Goal: Information Seeking & Learning: Learn about a topic

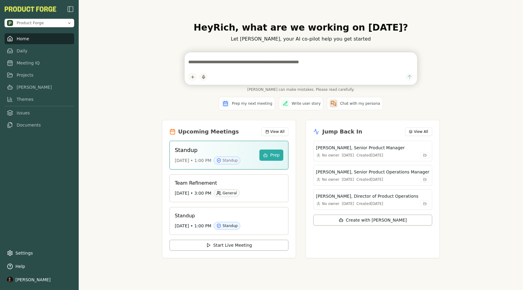
click at [137, 46] on div "Hey Rich , what are we working on today? Let Smith, your AI co-pilot help you g…" at bounding box center [301, 145] width 444 height 290
click at [150, 75] on div "Hey [PERSON_NAME] , what are we working on [DATE]? Let [PERSON_NAME], your AI c…" at bounding box center [301, 145] width 444 height 290
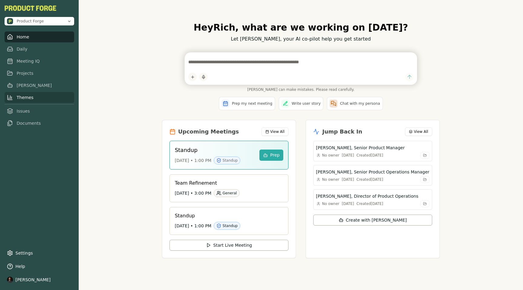
click at [28, 98] on link "Themes" at bounding box center [40, 97] width 70 height 11
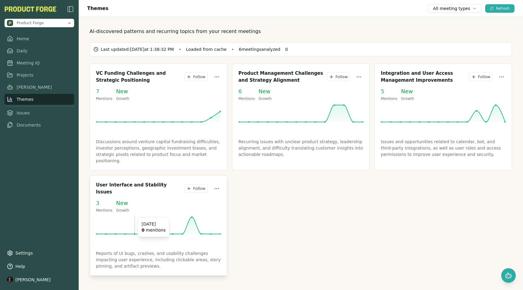
click at [139, 221] on icon at bounding box center [158, 225] width 125 height 18
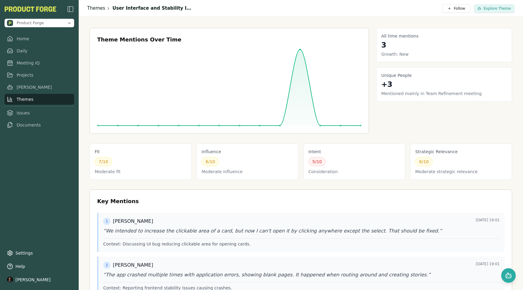
click at [96, 9] on link "Themes" at bounding box center [96, 8] width 18 height 7
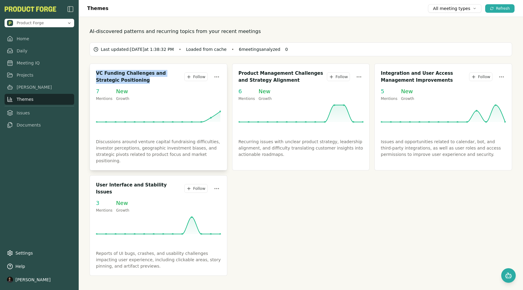
drag, startPoint x: 97, startPoint y: 75, endPoint x: 133, endPoint y: 78, distance: 36.1
click at [133, 78] on h3 "VC Funding Challenges and Strategic Positioning" at bounding box center [140, 77] width 88 height 14
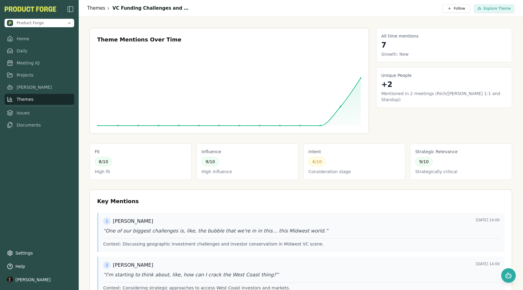
click at [92, 6] on link "Themes" at bounding box center [96, 8] width 18 height 7
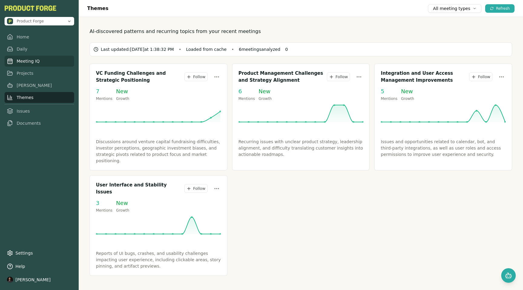
click at [30, 62] on link "Meeting IQ" at bounding box center [40, 61] width 70 height 11
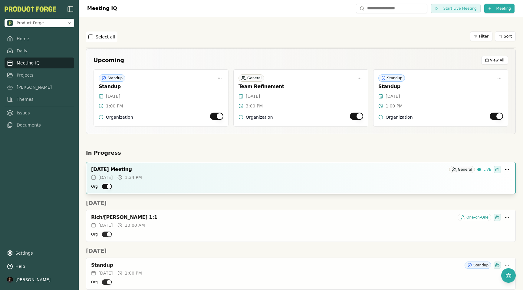
click at [102, 185] on button "Org" at bounding box center [107, 186] width 10 height 5
click at [103, 186] on button "Org" at bounding box center [107, 186] width 10 height 5
click at [108, 186] on button "Org" at bounding box center [107, 186] width 10 height 5
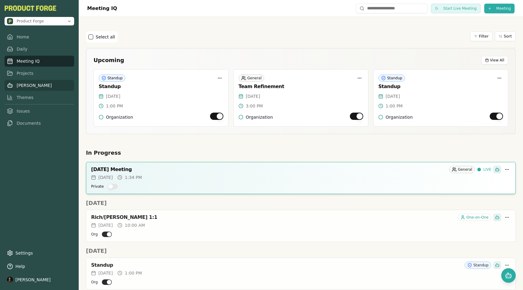
click at [21, 85] on link "[PERSON_NAME]" at bounding box center [40, 85] width 70 height 11
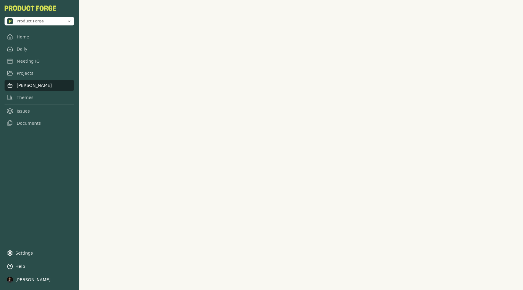
scroll to position [38, 0]
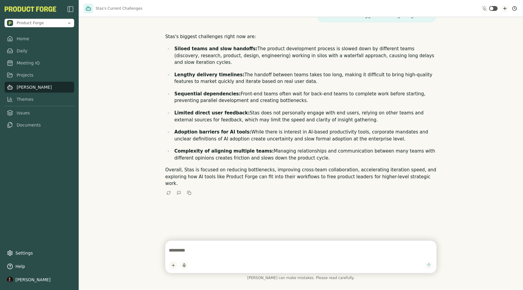
click at [503, 9] on icon "New chat" at bounding box center [504, 8] width 5 height 5
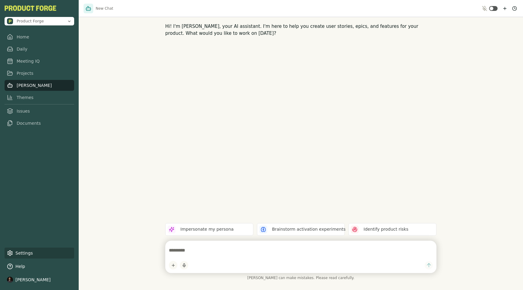
click at [21, 254] on link "Settings" at bounding box center [40, 252] width 70 height 11
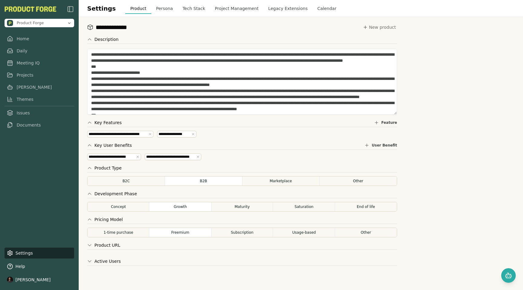
click at [159, 14] on div "Settings Product Persona Tech Stack Project Management Legacy Extensions Calend…" at bounding box center [301, 8] width 444 height 17
click at [156, 8] on button "Persona" at bounding box center [164, 8] width 27 height 11
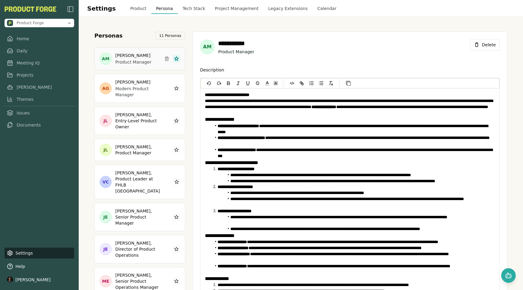
click at [259, 114] on p "**********" at bounding box center [350, 107] width 290 height 18
click at [185, 7] on button "Tech Stack" at bounding box center [194, 8] width 32 height 11
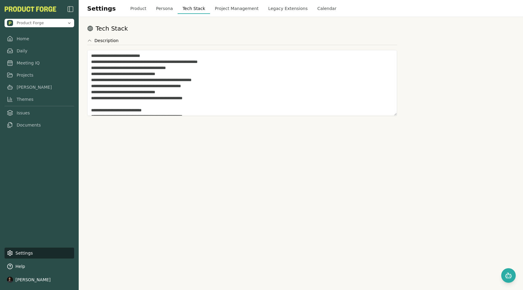
click at [221, 10] on button "Project Management" at bounding box center [237, 8] width 54 height 11
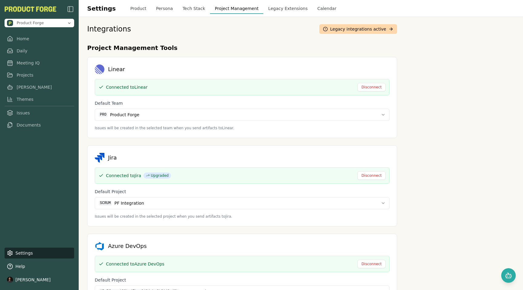
click at [128, 5] on button "Product" at bounding box center [138, 8] width 26 height 11
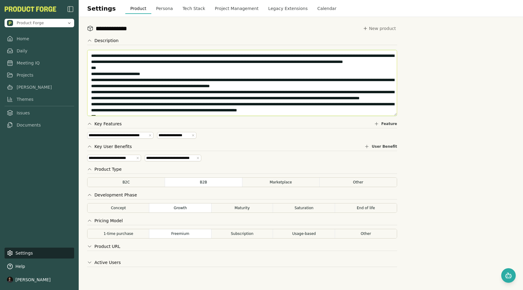
click at [217, 64] on textarea at bounding box center [242, 83] width 310 height 66
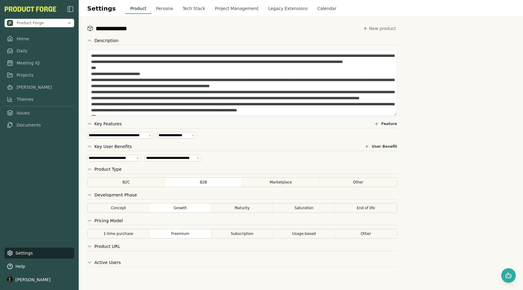
click at [158, 7] on button "Persona" at bounding box center [164, 8] width 27 height 11
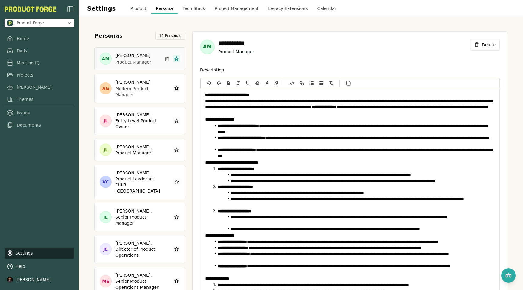
click at [244, 136] on strong "**********" at bounding box center [242, 138] width 48 height 4
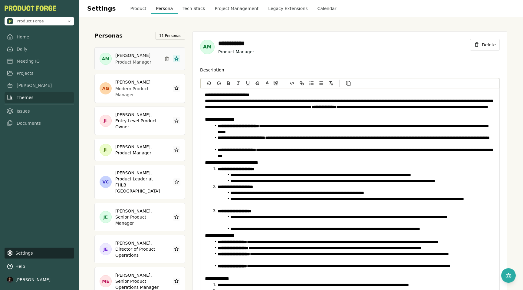
click at [31, 100] on link "Themes" at bounding box center [40, 97] width 70 height 11
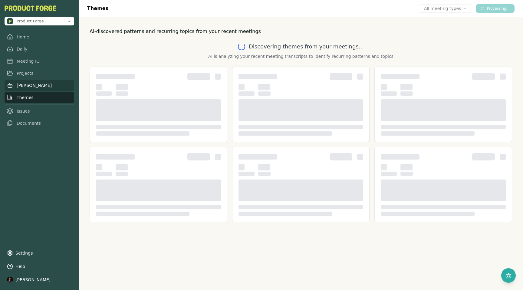
click at [25, 86] on link "[PERSON_NAME]" at bounding box center [40, 85] width 70 height 11
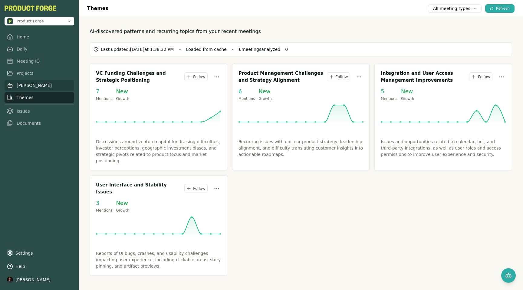
click at [21, 83] on link "[PERSON_NAME]" at bounding box center [40, 85] width 70 height 11
click at [25, 86] on link "[PERSON_NAME]" at bounding box center [40, 85] width 70 height 11
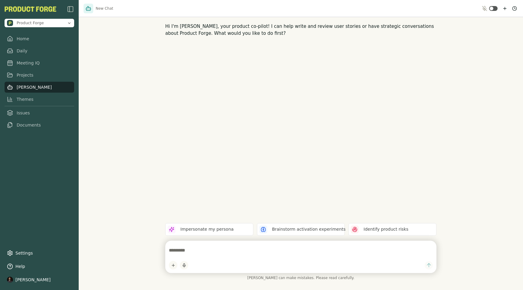
click at [230, 253] on textarea at bounding box center [301, 250] width 264 height 12
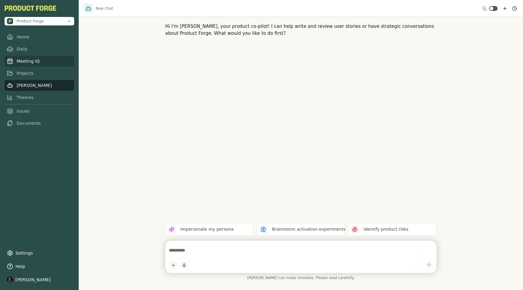
click at [28, 61] on link "Meeting IQ" at bounding box center [40, 61] width 70 height 11
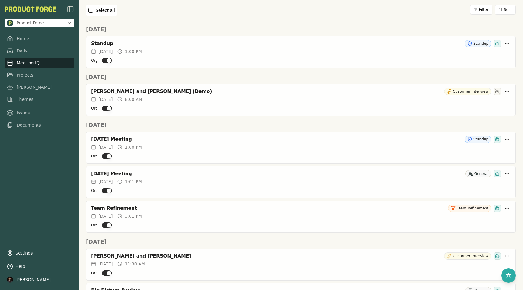
scroll to position [222, 0]
click at [159, 90] on div "Rich Theil and Jonah Reyes (Demo)" at bounding box center [266, 91] width 350 height 6
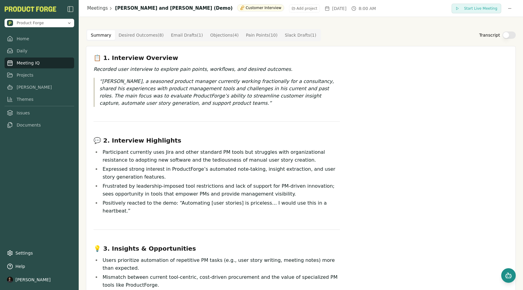
click at [511, 275] on icon "Open chat" at bounding box center [508, 275] width 7 height 7
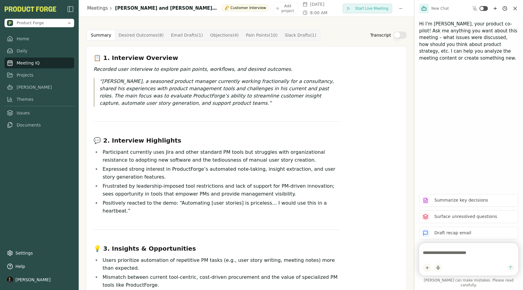
click at [427, 255] on textarea at bounding box center [469, 253] width 92 height 12
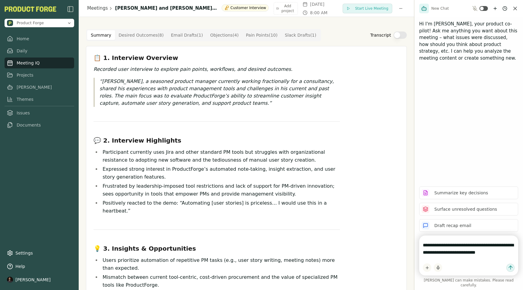
type textarea "**********"
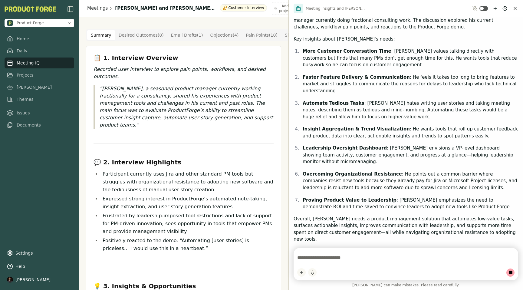
scroll to position [56, 0]
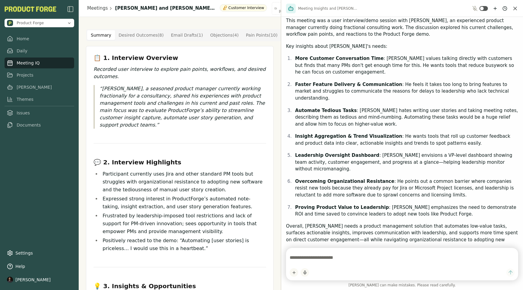
drag, startPoint x: 414, startPoint y: 187, endPoint x: 257, endPoint y: 199, distance: 157.5
click at [257, 199] on div "Product Forge Home Daily Meeting IQ Projects Smith Themes Issues Documents Sett…" at bounding box center [261, 145] width 523 height 290
drag, startPoint x: 307, startPoint y: 59, endPoint x: 337, endPoint y: 57, distance: 30.0
click at [337, 57] on strong "More Customer Conversation Time" at bounding box center [339, 58] width 89 height 5
drag, startPoint x: 316, startPoint y: 81, endPoint x: 324, endPoint y: 86, distance: 9.6
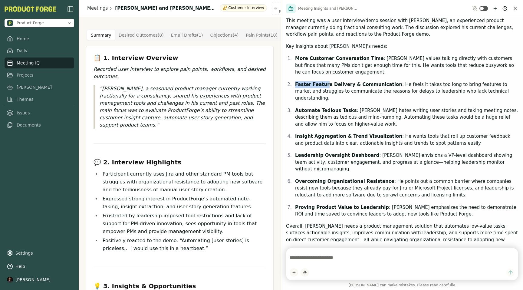
click at [324, 86] on li "Faster Feature Delivery & Communication : He feels it takes too long to bring f…" at bounding box center [405, 91] width 225 height 21
click at [309, 258] on textarea at bounding box center [402, 257] width 225 height 12
type textarea "**********"
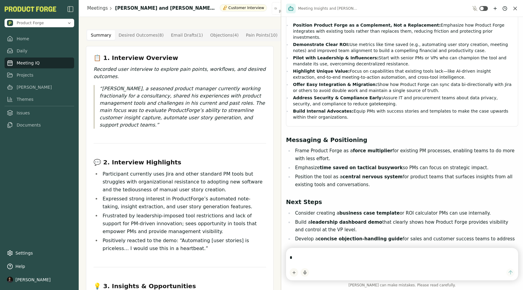
scroll to position [487, 0]
type textarea "**********"
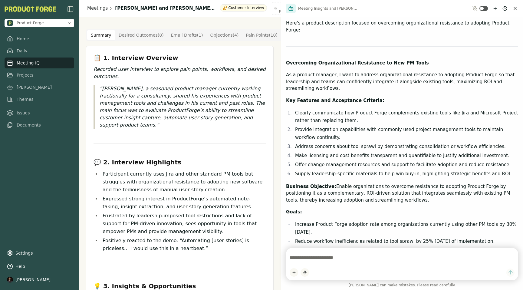
scroll to position [782, 0]
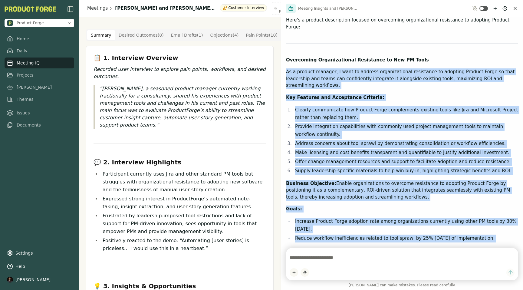
drag, startPoint x: 489, startPoint y: 217, endPoint x: 283, endPoint y: 29, distance: 279.3
click at [283, 29] on div "OK, tell me about what you see in this meeting. Tell me more about Jonah's need…" at bounding box center [402, 130] width 242 height 226
copy div "As a product manager, I want to address organizational resistance to adopting P…"
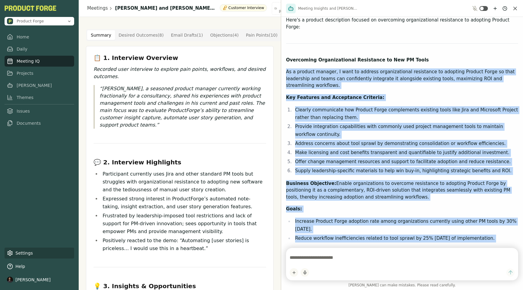
click at [18, 254] on link "Settings" at bounding box center [40, 252] width 70 height 11
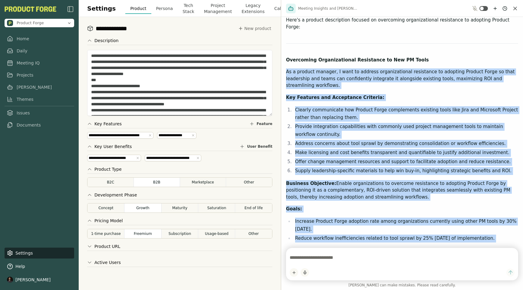
click at [332, 247] on p "Hypothesis: If Product Forge is positioned and implemented as a complementary, …" at bounding box center [402, 260] width 232 height 27
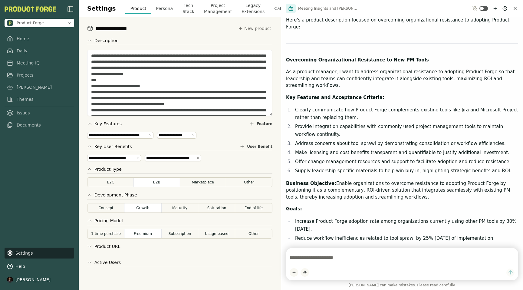
click at [316, 256] on textarea at bounding box center [402, 257] width 225 height 12
type textarea "**********"
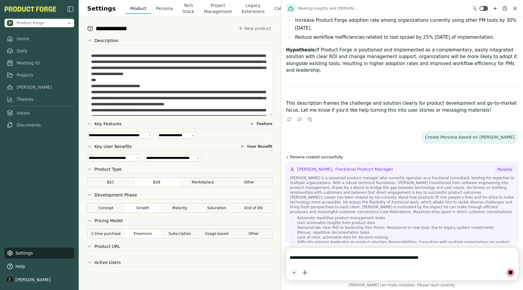
scroll to position [997, 0]
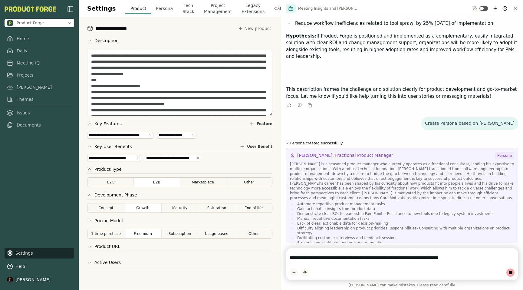
type textarea "**********"
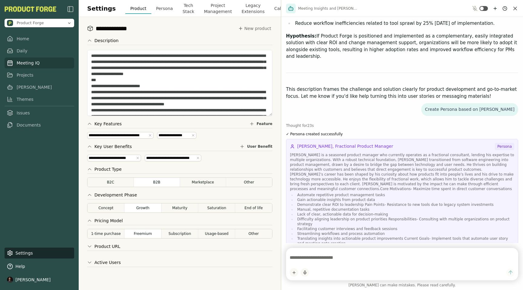
scroll to position [1353, 0]
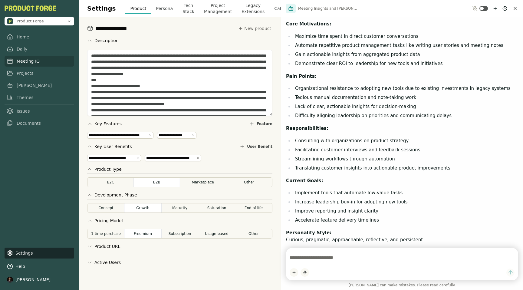
click at [25, 63] on link "Meeting IQ" at bounding box center [40, 61] width 70 height 11
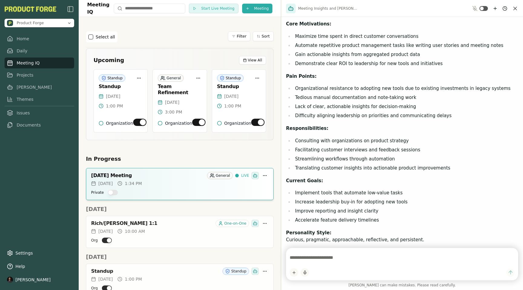
click at [310, 257] on textarea at bounding box center [402, 257] width 225 height 12
paste textarea "**********"
type textarea "**********"
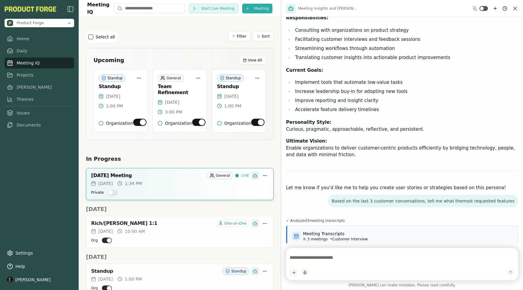
scroll to position [1552, 0]
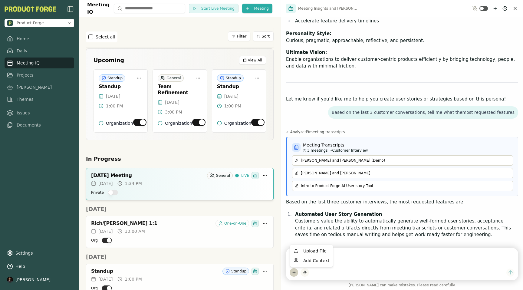
click at [293, 273] on html "Product Forge Home Daily Meeting IQ Projects Smith Themes Issues Documents Sett…" at bounding box center [261, 145] width 523 height 290
click at [18, 186] on html "Product Forge Home Daily Meeting IQ Projects Smith Themes Issues Documents Sett…" at bounding box center [261, 145] width 523 height 290
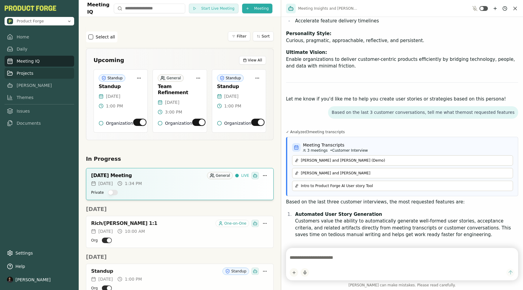
click at [22, 75] on link "Projects" at bounding box center [40, 73] width 70 height 11
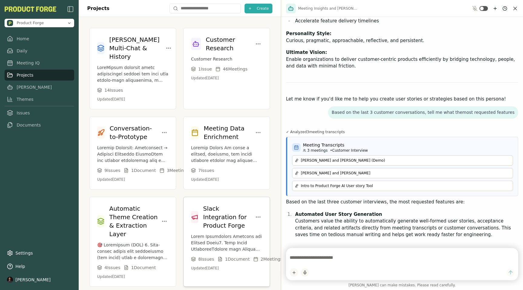
click at [236, 201] on div "Slack Integration for Product Forge 8 Issue s 1 Document 2 Meeting s Updated Se…" at bounding box center [227, 237] width 86 height 81
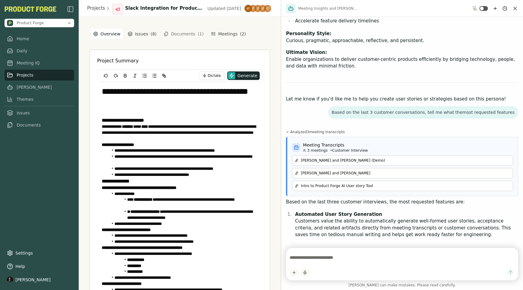
click at [175, 34] on button "Documents ( 1 )" at bounding box center [183, 34] width 47 height 10
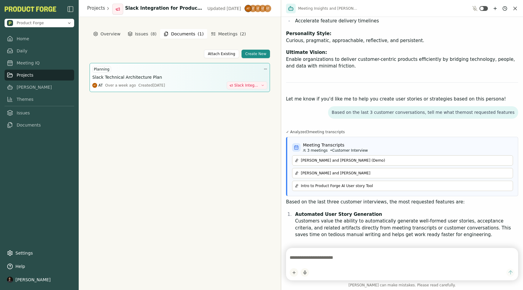
click at [132, 80] on h3 "Slack Technical Architecture Plan" at bounding box center [127, 77] width 70 height 6
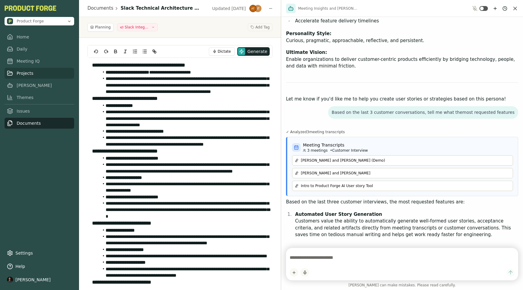
click at [19, 73] on link "Projects" at bounding box center [40, 73] width 70 height 11
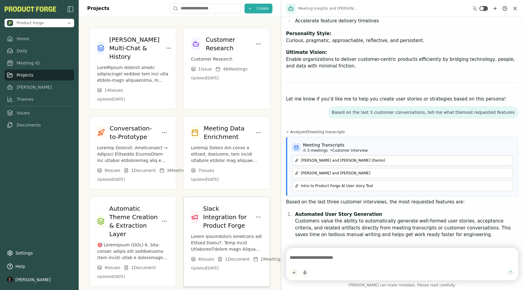
click at [226, 233] on p at bounding box center [226, 242] width 71 height 19
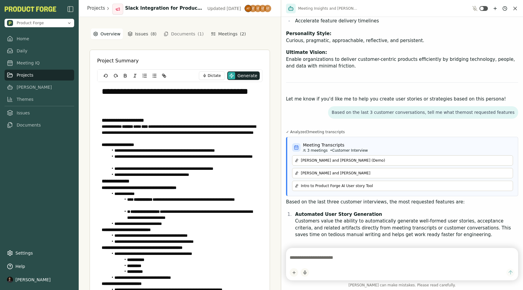
click at [310, 257] on textarea at bounding box center [402, 257] width 225 height 12
click at [496, 8] on icon "New chat" at bounding box center [495, 8] width 5 height 5
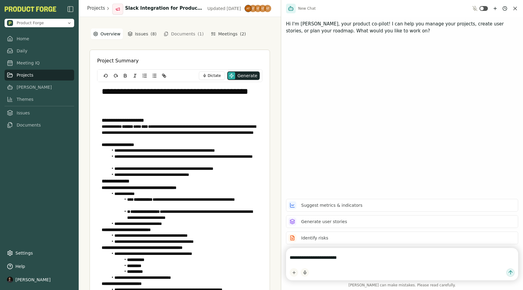
type textarea "**********"
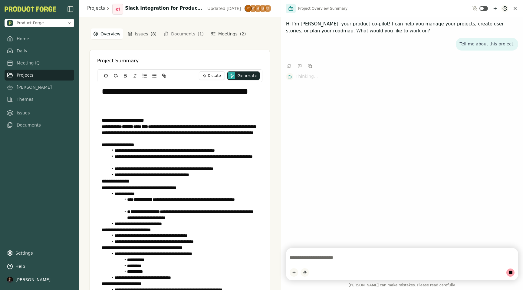
click at [505, 8] on html "**********" at bounding box center [261, 145] width 523 height 290
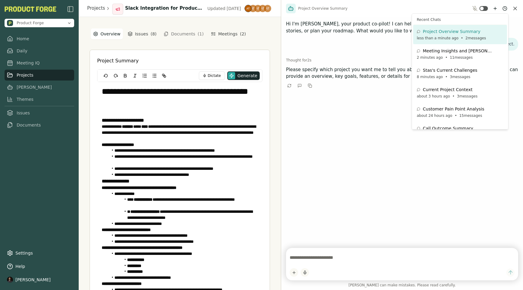
click at [326, 24] on html "**********" at bounding box center [261, 145] width 523 height 290
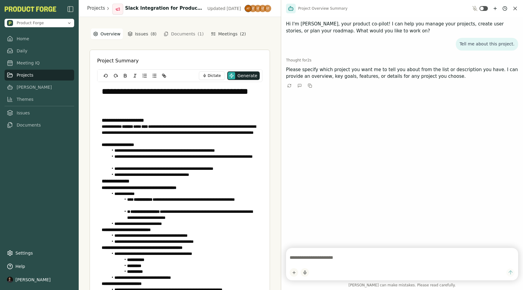
click at [295, 254] on textarea at bounding box center [402, 257] width 225 height 12
type textarea "**********"
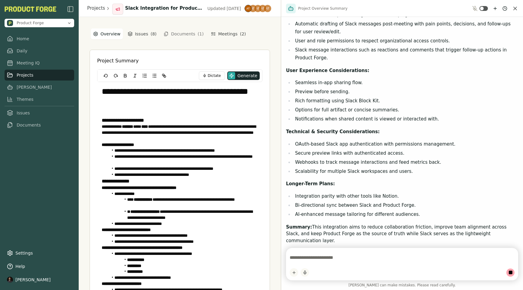
scroll to position [214, 0]
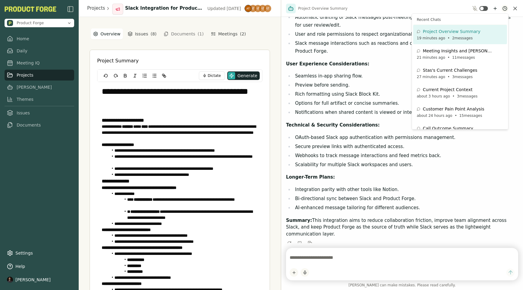
click at [501, 8] on html "**********" at bounding box center [261, 145] width 523 height 290
click at [452, 57] on span "11 messages" at bounding box center [463, 57] width 23 height 5
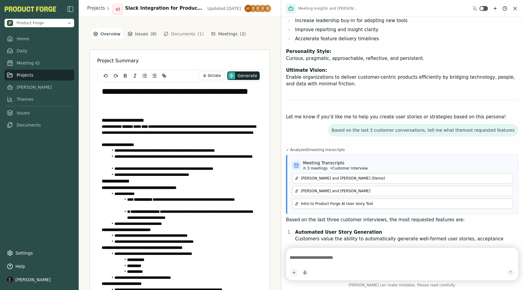
scroll to position [1501, 0]
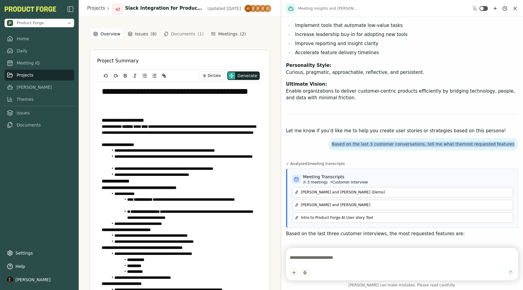
drag, startPoint x: 349, startPoint y: 73, endPoint x: 515, endPoint y: 73, distance: 166.7
click at [515, 138] on div "Based on the last 3 customer conversations, tell me what themost requested feat…" at bounding box center [423, 144] width 190 height 13
copy p "Based on the last 3 customer conversations, tell me what themost requested feat…"
click at [297, 256] on textarea at bounding box center [402, 257] width 225 height 12
paste textarea "**********"
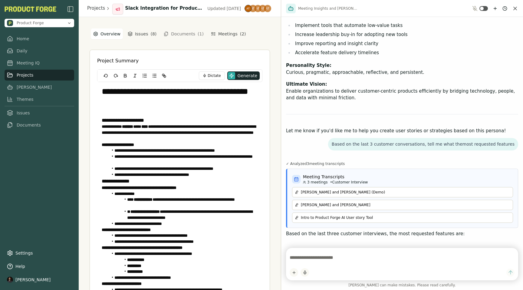
type textarea "**********"
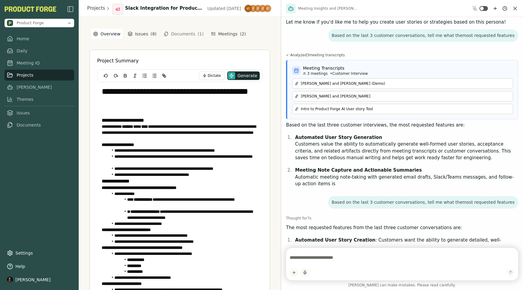
scroll to position [1619, 0]
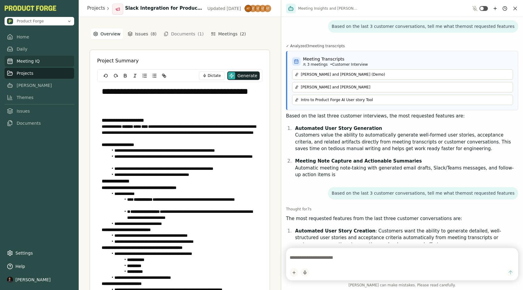
click at [24, 59] on link "Meeting IQ" at bounding box center [40, 61] width 70 height 11
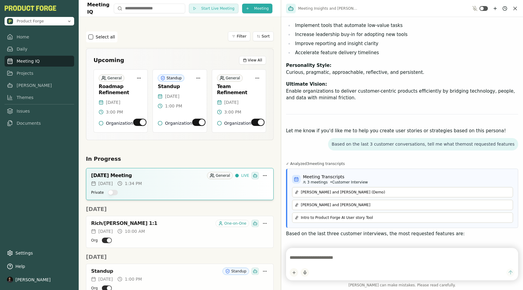
scroll to position [1501, 0]
click at [514, 10] on icon "Close chat" at bounding box center [515, 8] width 6 height 6
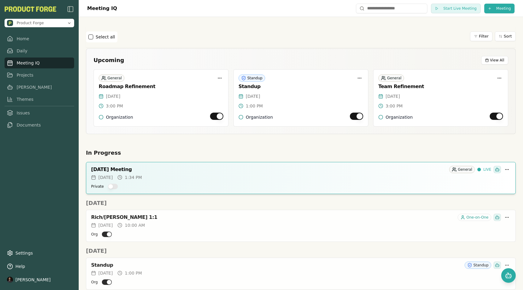
click at [332, 35] on div "Select all Filter Sort" at bounding box center [301, 36] width 430 height 11
click at [514, 274] on button "Open chat" at bounding box center [508, 275] width 15 height 15
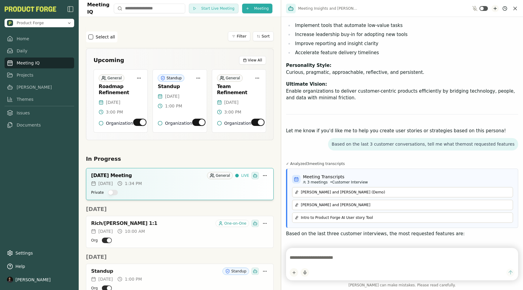
click at [495, 8] on icon "New chat" at bounding box center [495, 8] width 0 height 3
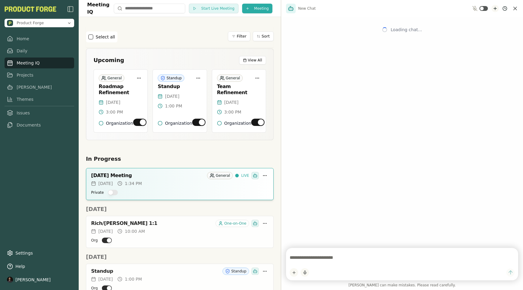
scroll to position [0, 0]
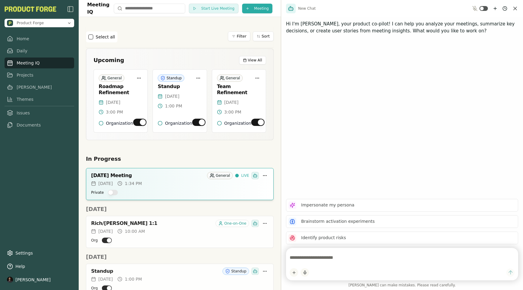
click at [308, 250] on div at bounding box center [402, 264] width 232 height 32
click at [309, 258] on textarea at bounding box center [402, 257] width 225 height 12
type textarea "**********"
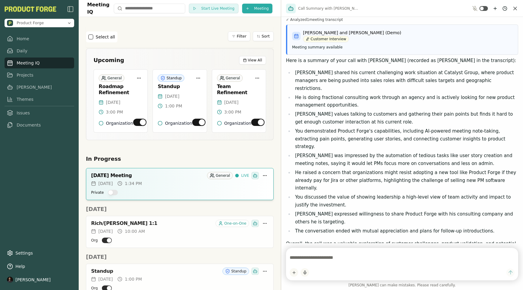
click at [174, 43] on div "Select all Filter Sort" at bounding box center [180, 37] width 188 height 21
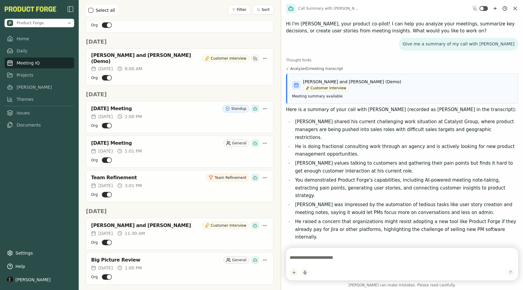
scroll to position [267, 0]
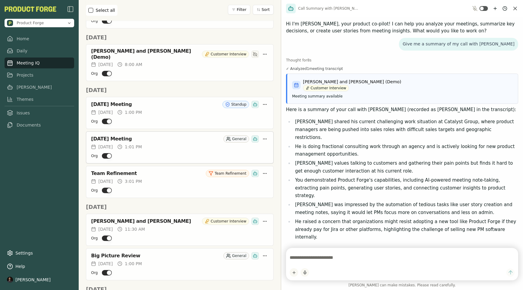
click at [149, 136] on div "September 29, 2025 Meeting" at bounding box center [156, 139] width 130 height 6
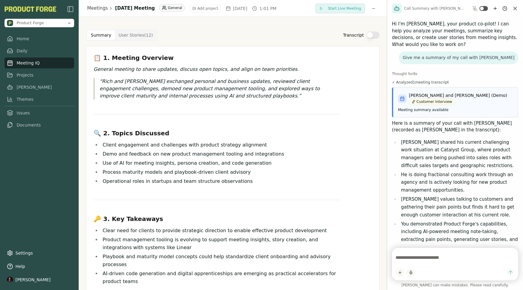
drag, startPoint x: 280, startPoint y: 74, endPoint x: 431, endPoint y: 77, distance: 150.7
click at [431, 77] on div "Call Summary with Anish Borkar Hi I'm Smith, your product co-pilot! I can help …" at bounding box center [455, 145] width 136 height 290
click at [374, 8] on html "Product Forge Home Daily Meeting IQ Projects Smith Themes Issues Documents Sett…" at bounding box center [261, 145] width 523 height 290
click at [362, 20] on div "Rename Meeting" at bounding box center [354, 21] width 50 height 10
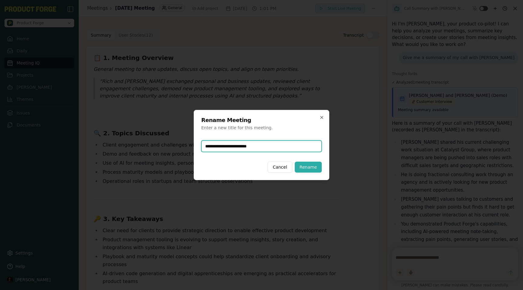
type input "**********"
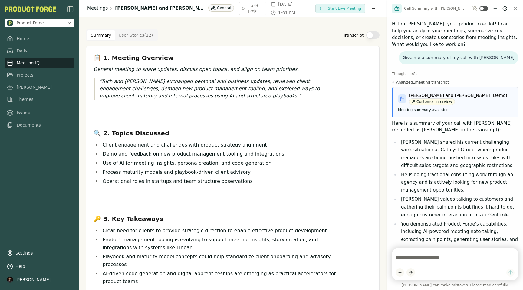
click at [98, 9] on link "Meetings" at bounding box center [97, 8] width 21 height 7
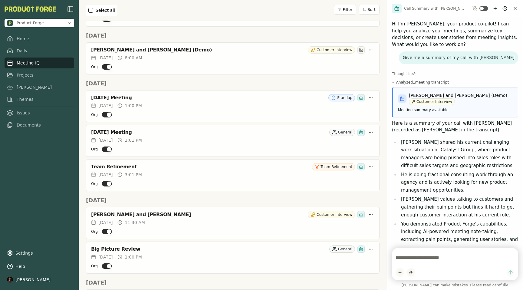
scroll to position [272, 0]
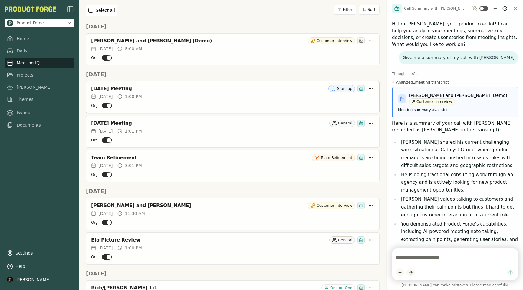
click at [204, 93] on div "Mon, Sep 29, 2025 1:00 PM" at bounding box center [232, 96] width 283 height 6
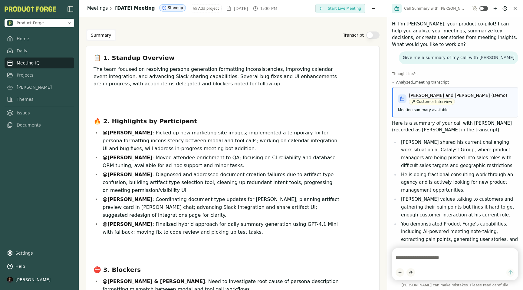
click at [95, 7] on link "Meetings" at bounding box center [97, 8] width 21 height 7
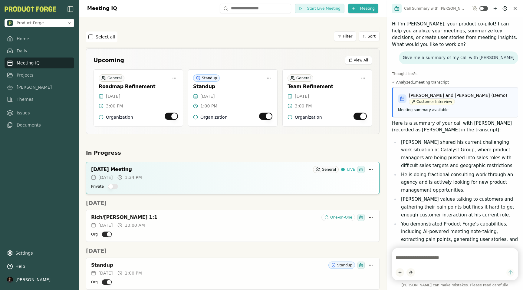
click at [516, 8] on icon "Close chat" at bounding box center [515, 8] width 6 height 6
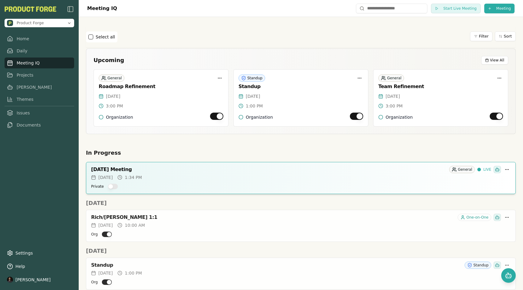
click at [295, 34] on div "Select all Filter Sort" at bounding box center [301, 36] width 430 height 11
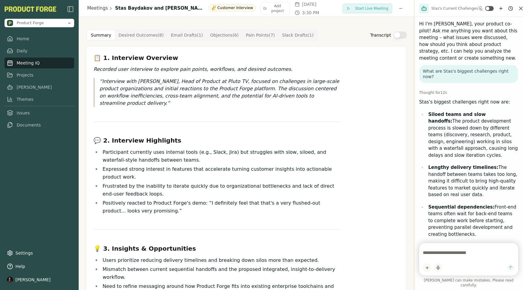
scroll to position [110, 0]
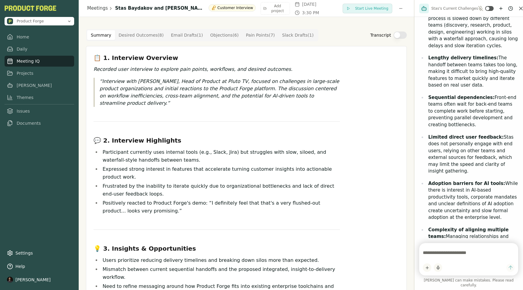
click at [30, 59] on link "Meeting IQ" at bounding box center [40, 61] width 70 height 11
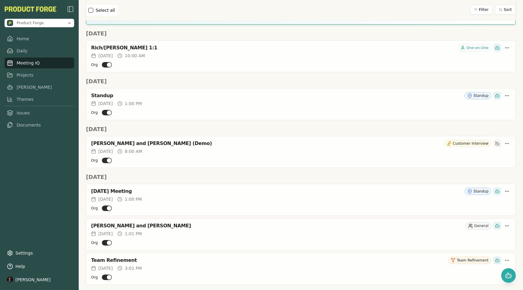
scroll to position [184, 0]
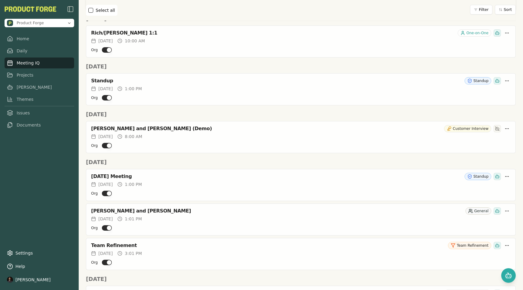
click at [342, 171] on div "[DATE] Meeting Standup" at bounding box center [300, 175] width 429 height 12
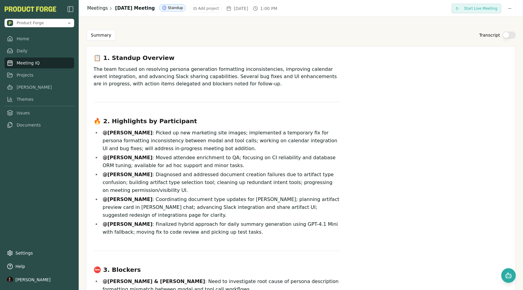
click at [91, 7] on link "Meetings" at bounding box center [97, 8] width 21 height 7
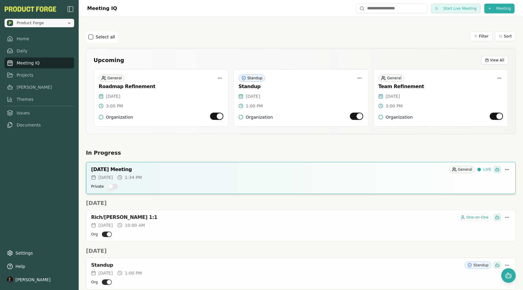
click at [72, 24] on button "Product Forge" at bounding box center [40, 23] width 70 height 8
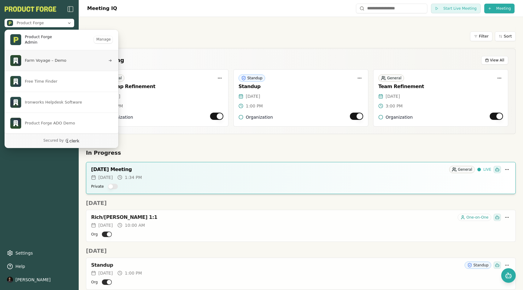
click at [42, 63] on span "Farm Voyage – Demo" at bounding box center [57, 60] width 95 height 11
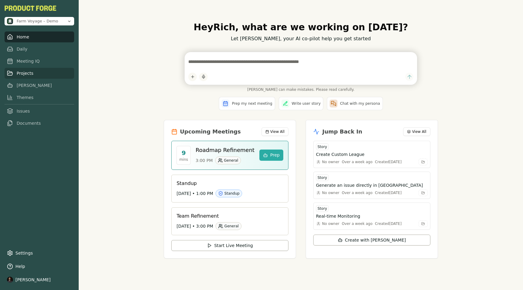
click at [27, 73] on link "Projects" at bounding box center [40, 73] width 70 height 11
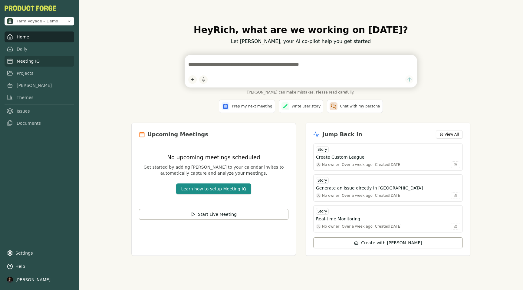
click at [23, 60] on link "Meeting IQ" at bounding box center [40, 61] width 70 height 11
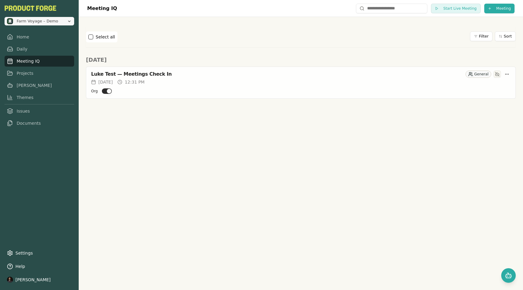
click at [54, 21] on span "Farm Voyage – Demo" at bounding box center [37, 20] width 41 height 5
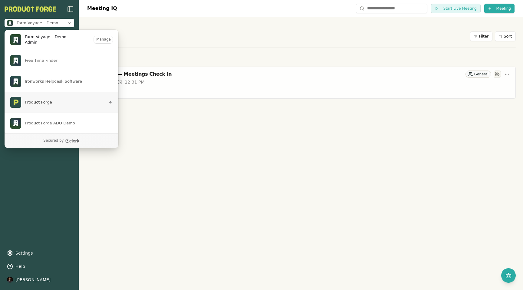
click at [39, 104] on span "Product Forge" at bounding box center [38, 102] width 27 height 5
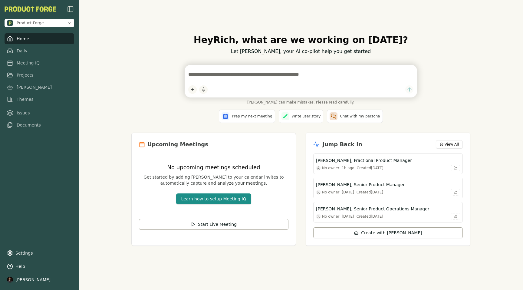
click at [108, 110] on div "Hey Rich , what are we working on today? Let Smith, your AI co-pilot help you g…" at bounding box center [301, 145] width 444 height 290
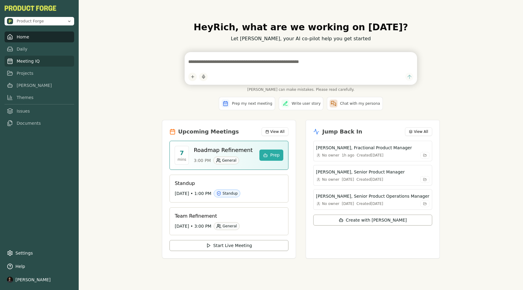
click at [25, 60] on link "Meeting IQ" at bounding box center [40, 61] width 70 height 11
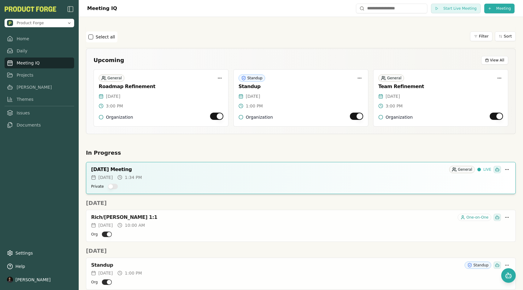
click at [330, 149] on h2 "In Progress" at bounding box center [301, 153] width 430 height 8
